Goal: Information Seeking & Learning: Learn about a topic

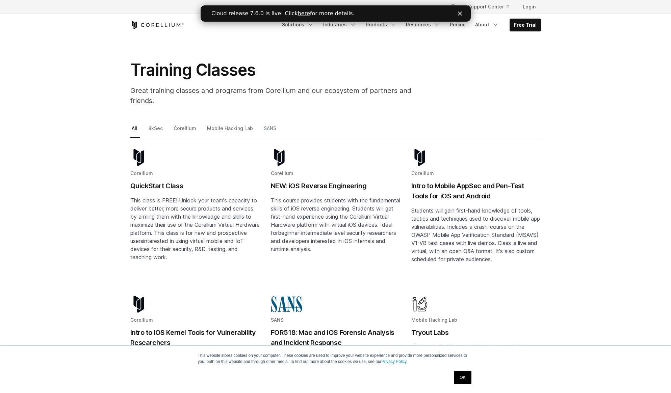
click at [263, 124] on link "SANS" at bounding box center [270, 131] width 16 height 14
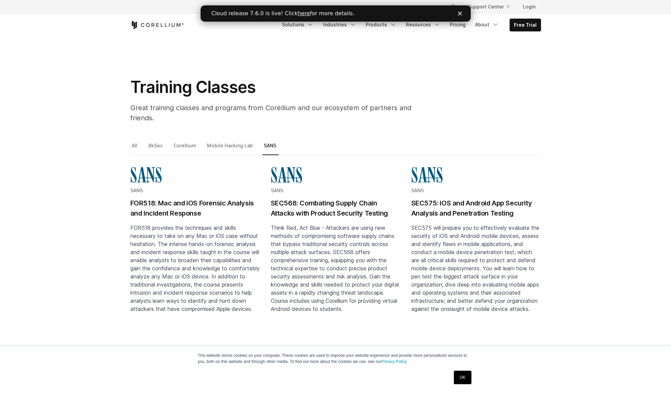
click at [180, 198] on h2 "FOR518: Mac and iOS Forensic Analysis and Incident Response" at bounding box center [195, 208] width 130 height 20
click at [216, 141] on link "Mobile Hacking Lab" at bounding box center [231, 148] width 50 height 14
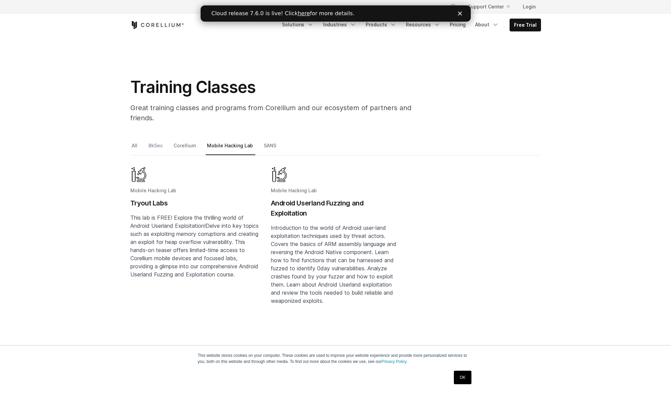
click at [159, 141] on link "8kSec" at bounding box center [156, 148] width 18 height 14
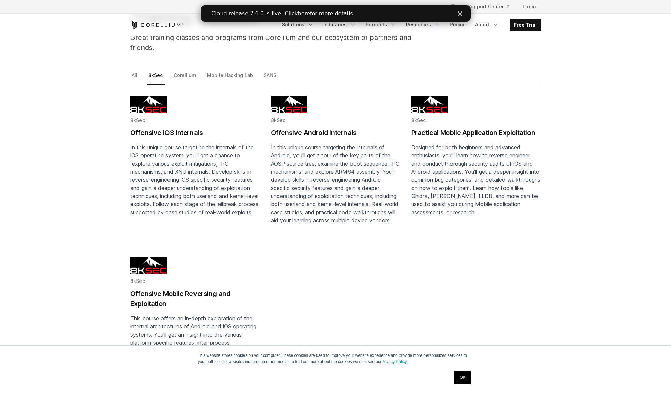
scroll to position [68, 0]
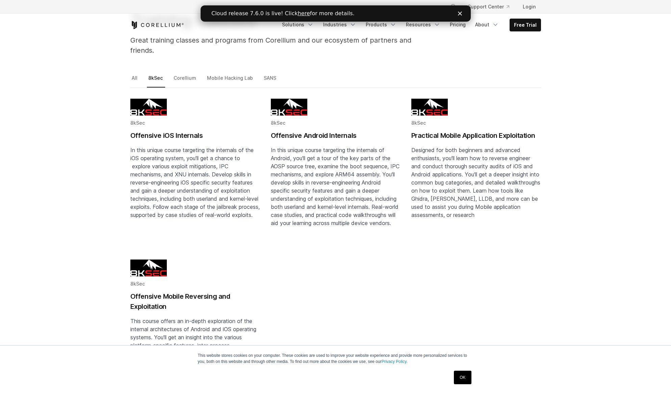
click at [185, 198] on span "In this unique course targeting the internals of the iOS operating system, you'…" at bounding box center [194, 183] width 129 height 72
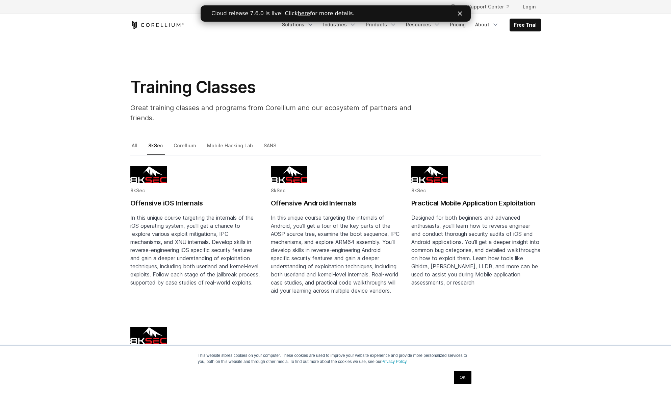
click at [254, 141] on li "Mobile Hacking Lab" at bounding box center [233, 148] width 55 height 14
click at [265, 141] on link "SANS" at bounding box center [270, 148] width 16 height 14
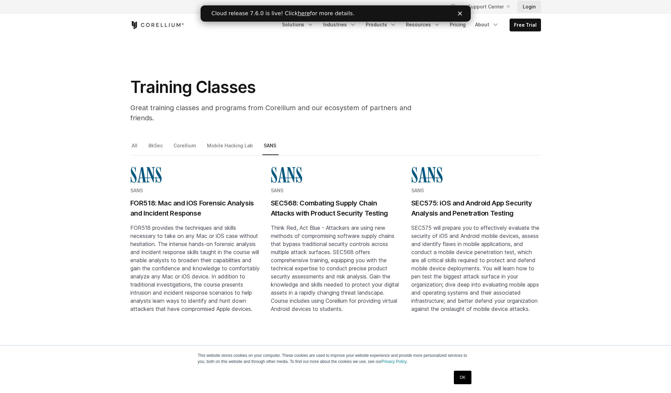
click at [531, 5] on link "Login" at bounding box center [529, 7] width 24 height 12
